Goal: Task Accomplishment & Management: Manage account settings

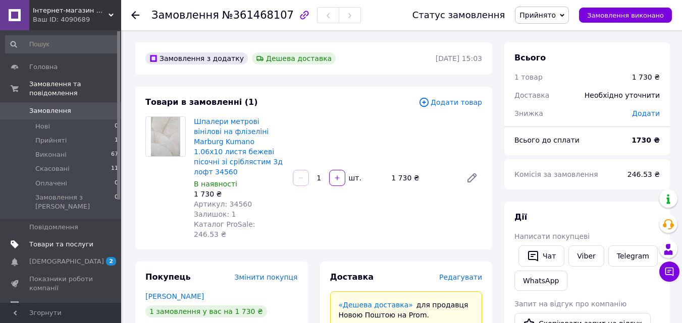
click at [63, 240] on span "Товари та послуги" at bounding box center [61, 244] width 64 height 9
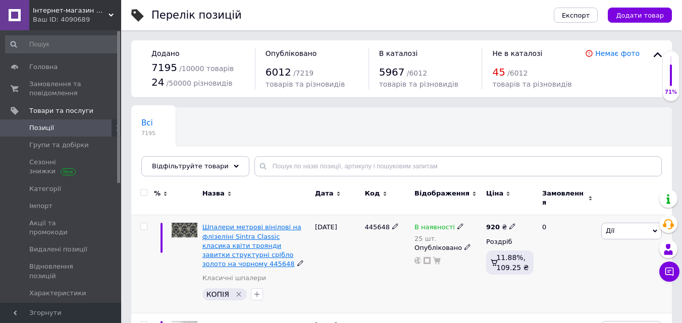
click at [257, 224] on span "Шпалери метрові вінілові на флізеліні Sintra Classic класика квіти троянди зави…" at bounding box center [251, 246] width 99 height 44
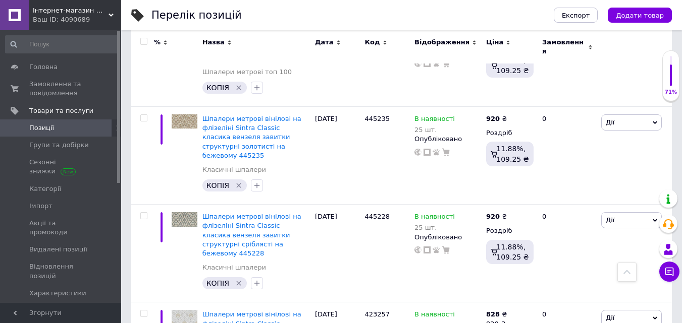
scroll to position [816, 0]
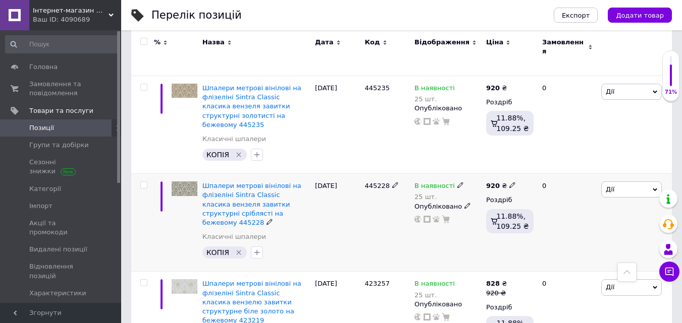
click at [653, 189] on icon at bounding box center [654, 190] width 5 height 3
click at [553, 231] on li "Копіювати" at bounding box center [594, 238] width 134 height 14
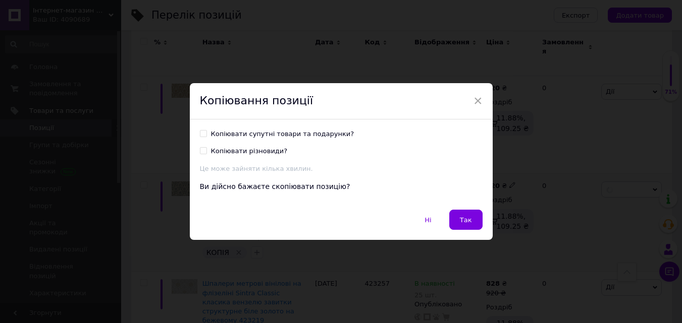
scroll to position [775, 0]
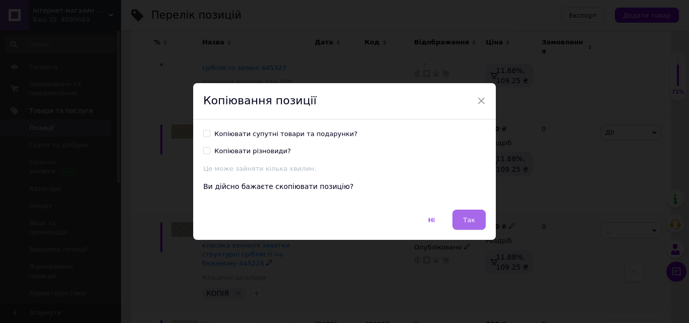
click at [467, 222] on span "Так" at bounding box center [469, 220] width 12 height 8
